Goal: Transaction & Acquisition: Purchase product/service

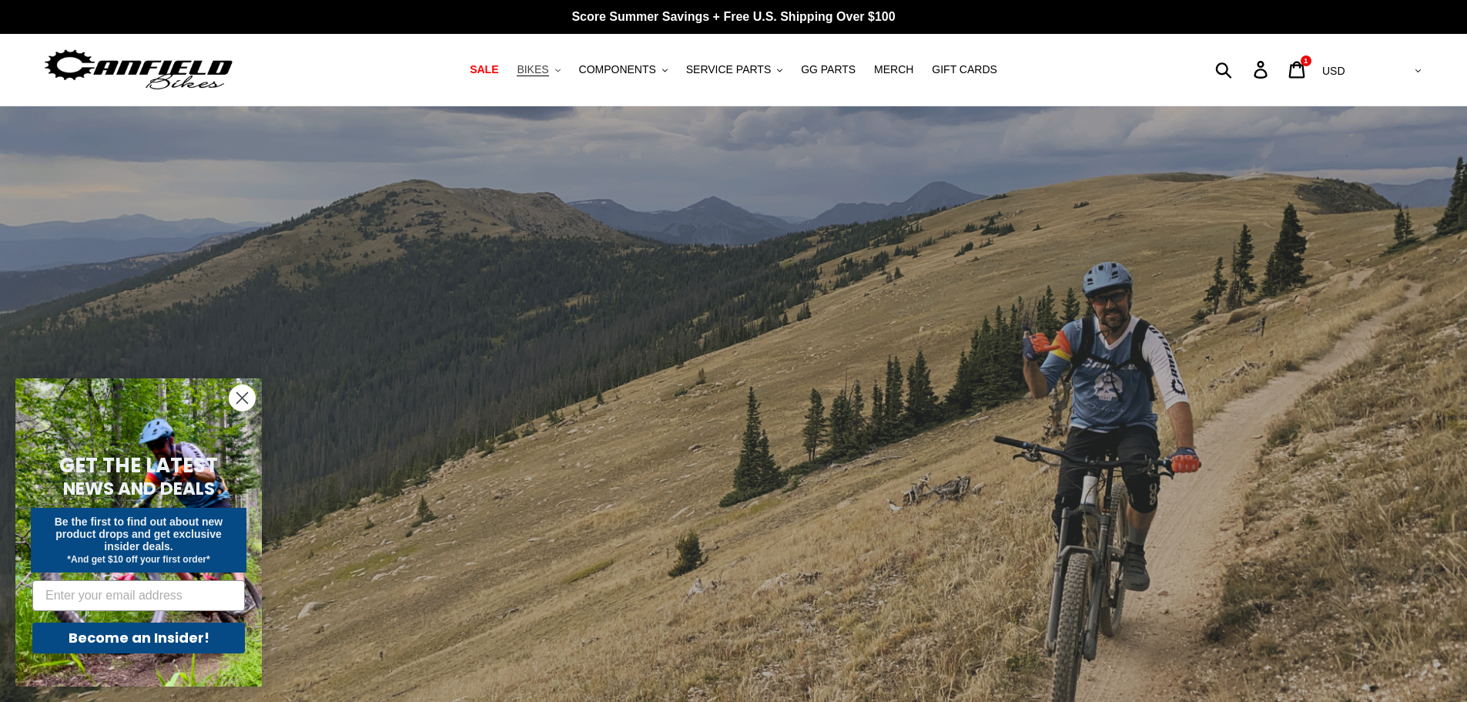
click at [564, 71] on button "BIKES .cls-1{fill:#231f20}" at bounding box center [538, 69] width 59 height 21
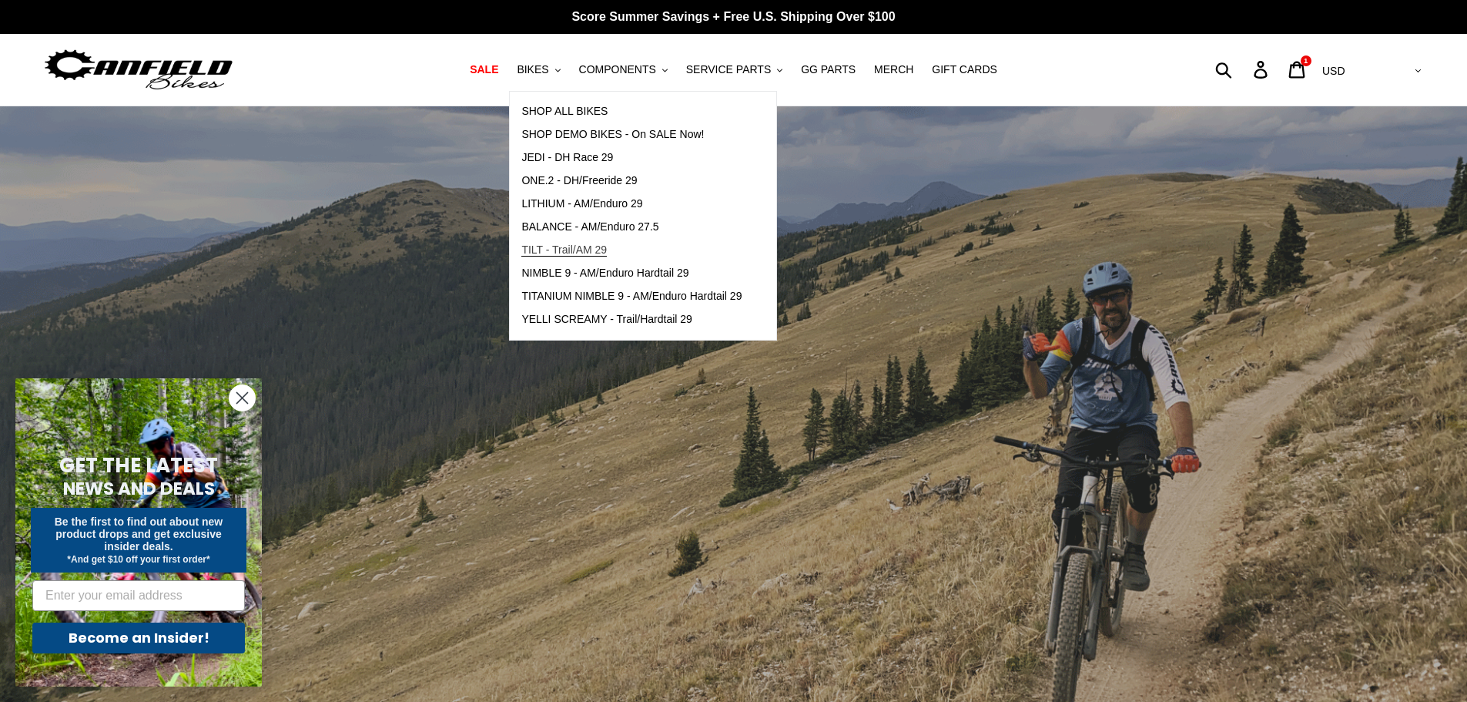
click at [580, 250] on span "TILT - Trail/AM 29" at bounding box center [563, 249] width 85 height 13
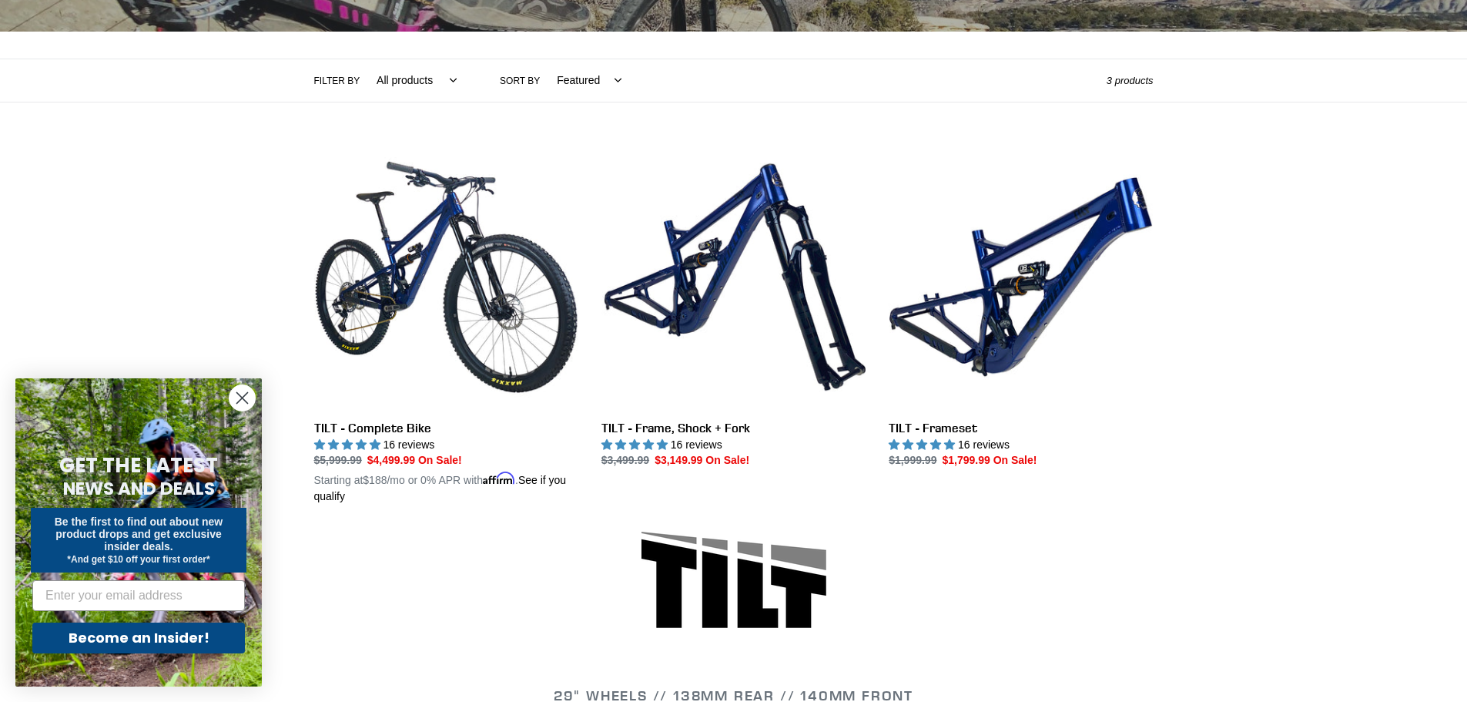
scroll to position [385, 0]
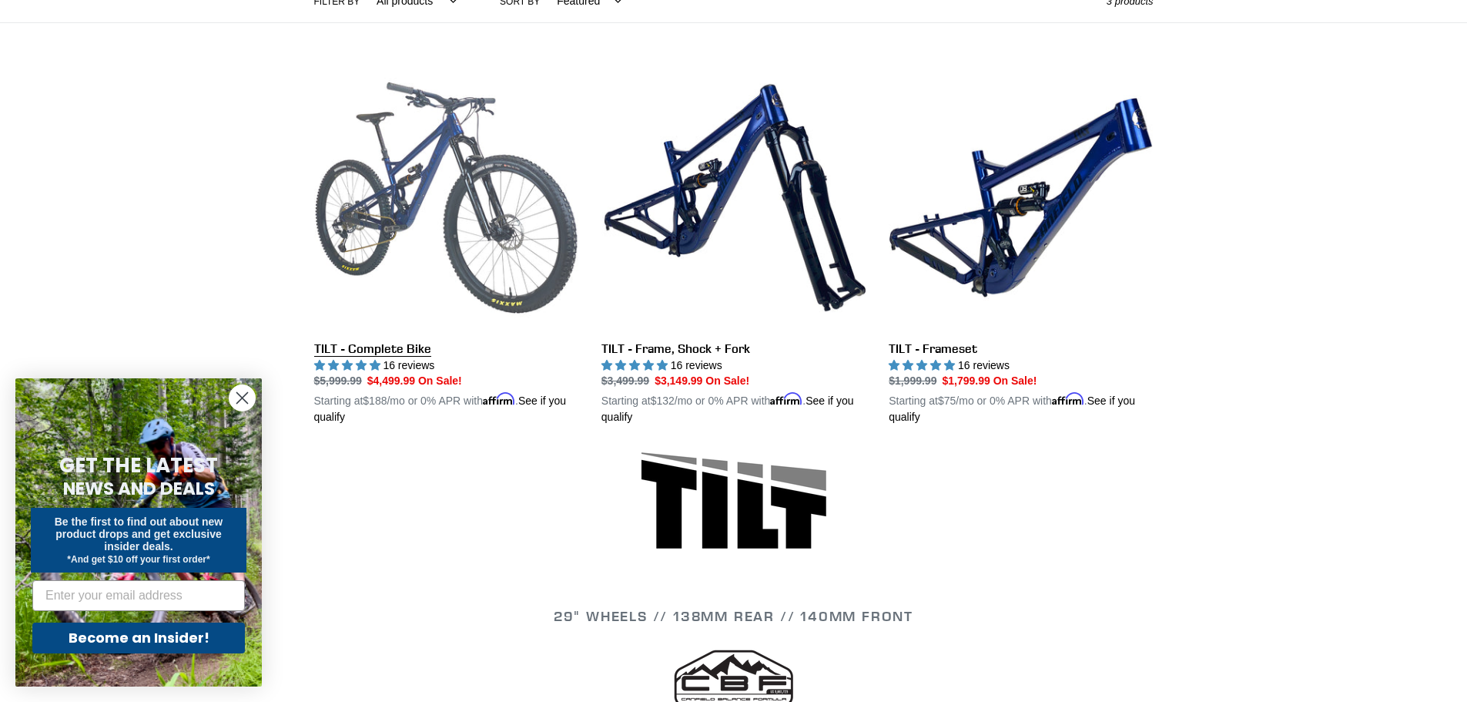
click at [385, 347] on link "TILT - Complete Bike" at bounding box center [446, 245] width 264 height 360
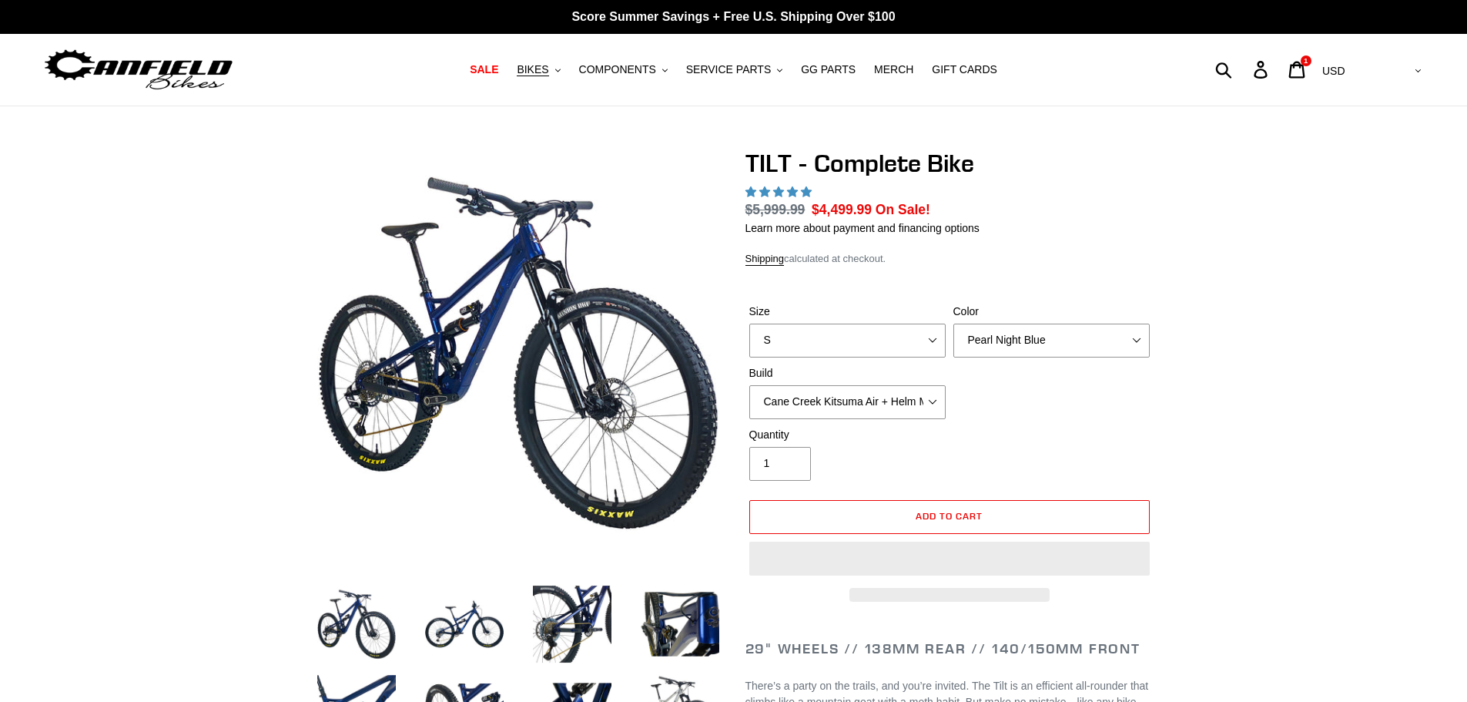
select select "highest-rating"
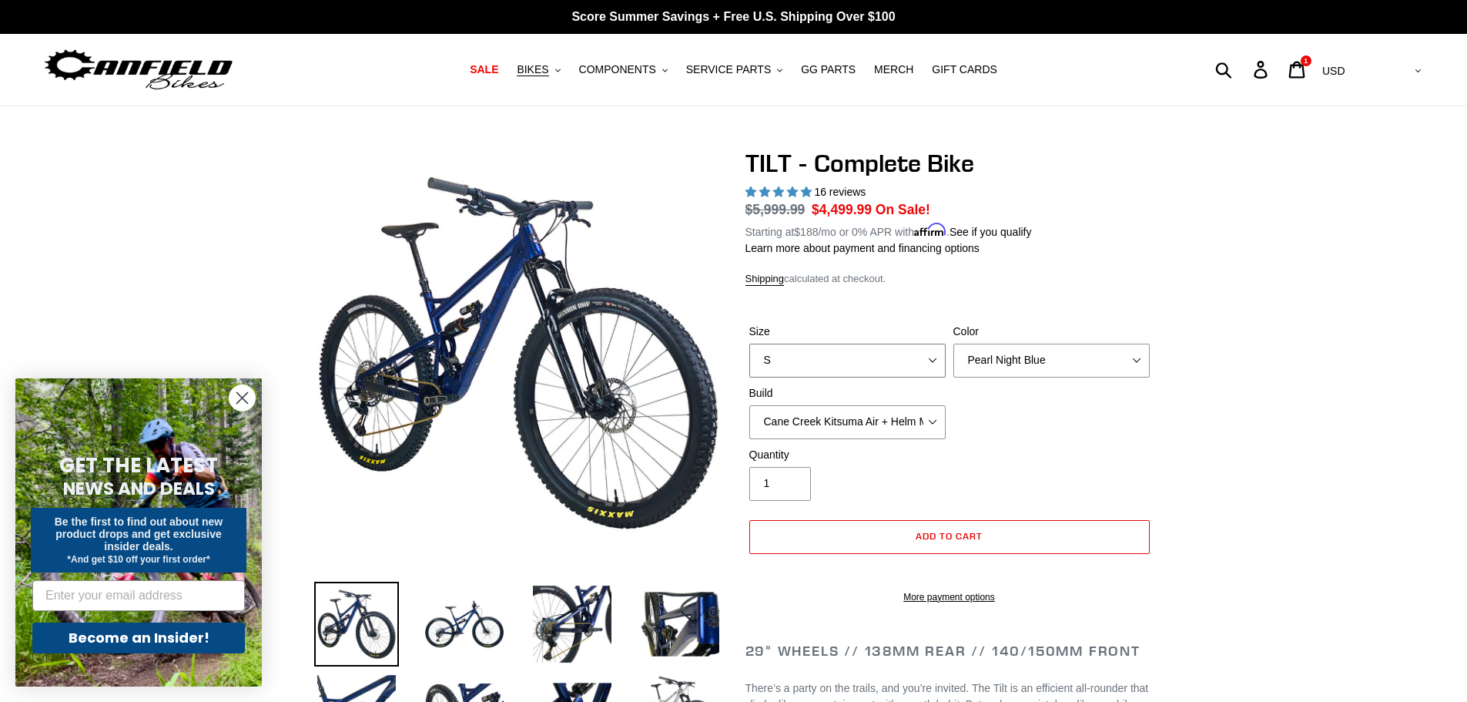
click at [869, 355] on select "S M L" at bounding box center [847, 360] width 196 height 34
select select "M"
click at [749, 343] on select "S M L" at bounding box center [847, 360] width 196 height 34
click at [1084, 361] on select "Pearl Night Blue Stealth Silver Raw" at bounding box center [1051, 360] width 196 height 34
select select "Stealth Silver"
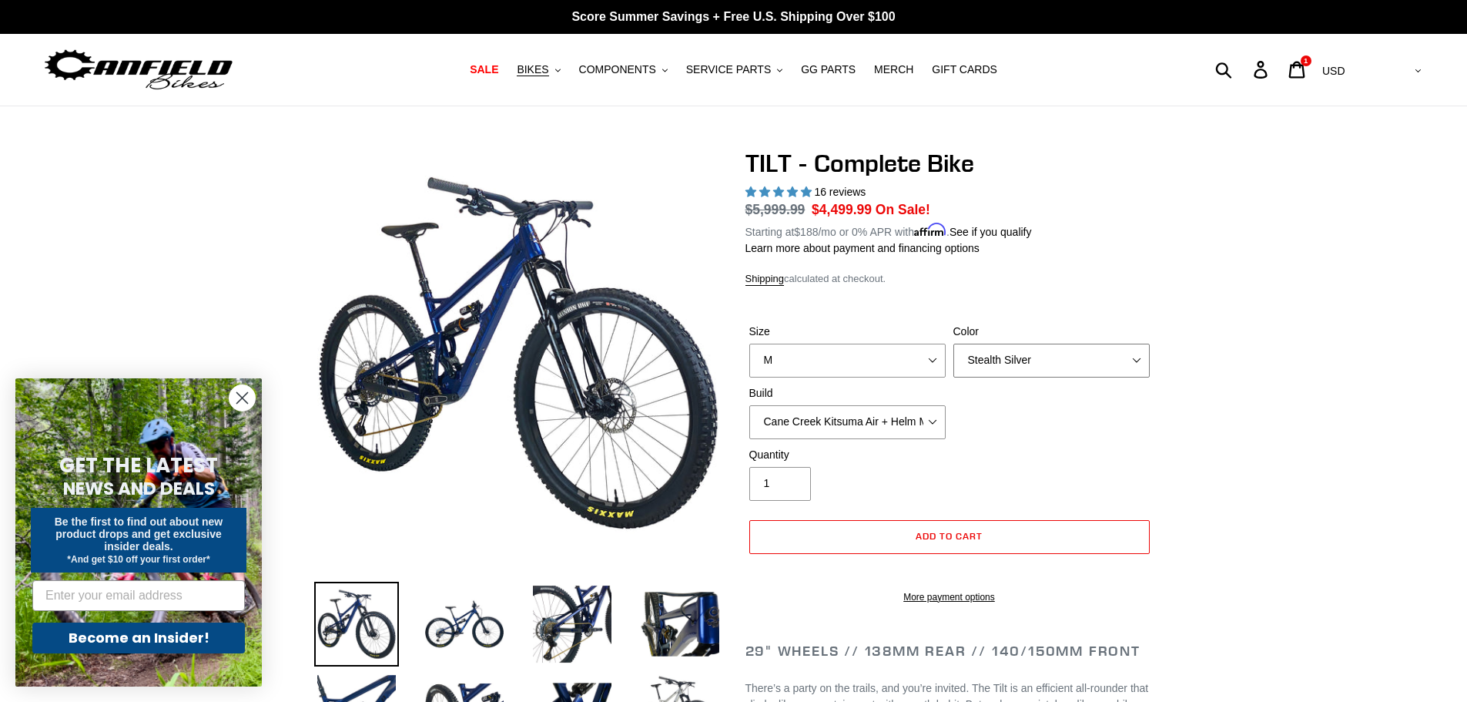
click at [953, 343] on select "Pearl Night Blue Stealth Silver Raw" at bounding box center [1051, 360] width 196 height 34
click at [867, 419] on select "Cane Creek Kitsuma Air + Helm MKII 140 + SRAM GX Cane Creek Kitsuma Air + Helm …" at bounding box center [847, 422] width 196 height 34
select select "Fox Float X + 36 SL Factory Grip X 140 + SRAM GX"
click at [749, 405] on select "Cane Creek Kitsuma Air + Helm MKII 140 + SRAM GX Cane Creek Kitsuma Air + Helm …" at bounding box center [847, 422] width 196 height 34
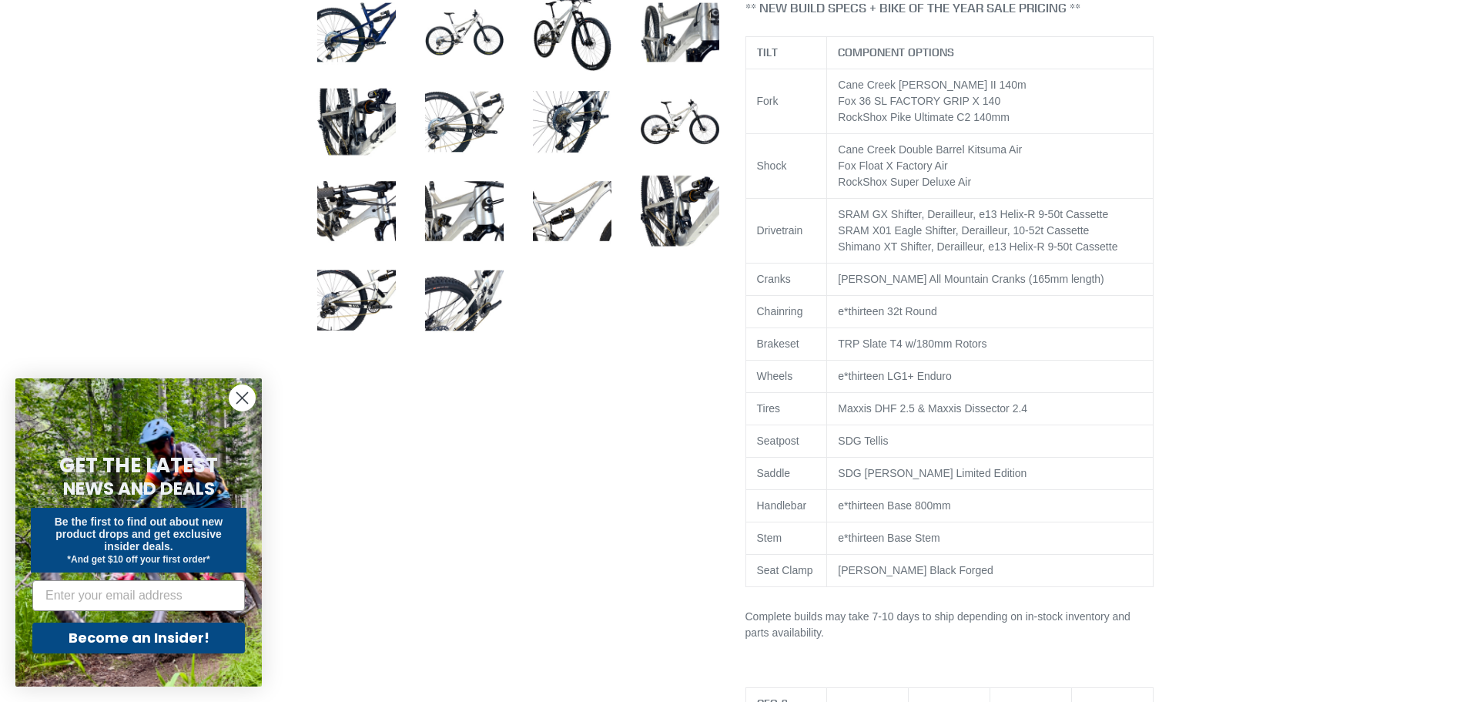
scroll to position [693, 0]
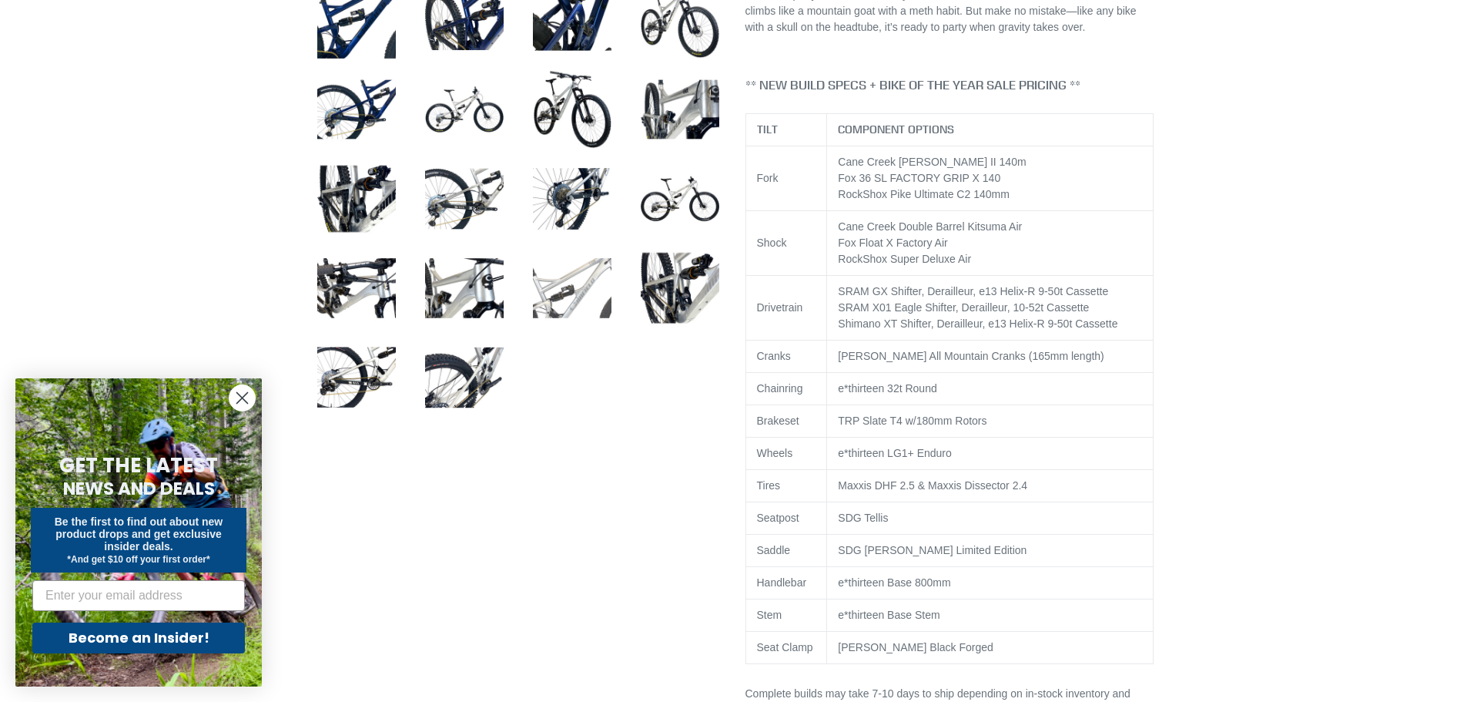
click at [558, 279] on img at bounding box center [572, 288] width 85 height 85
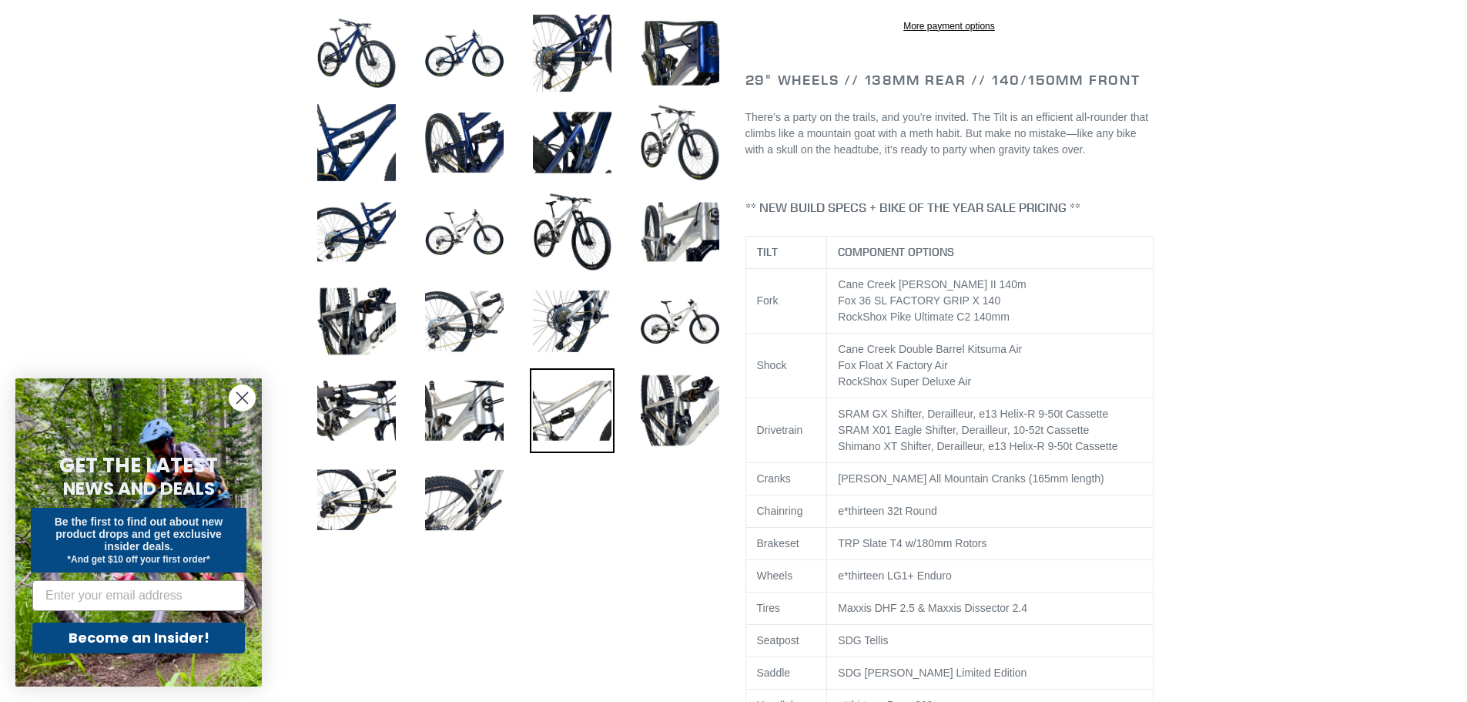
scroll to position [616, 0]
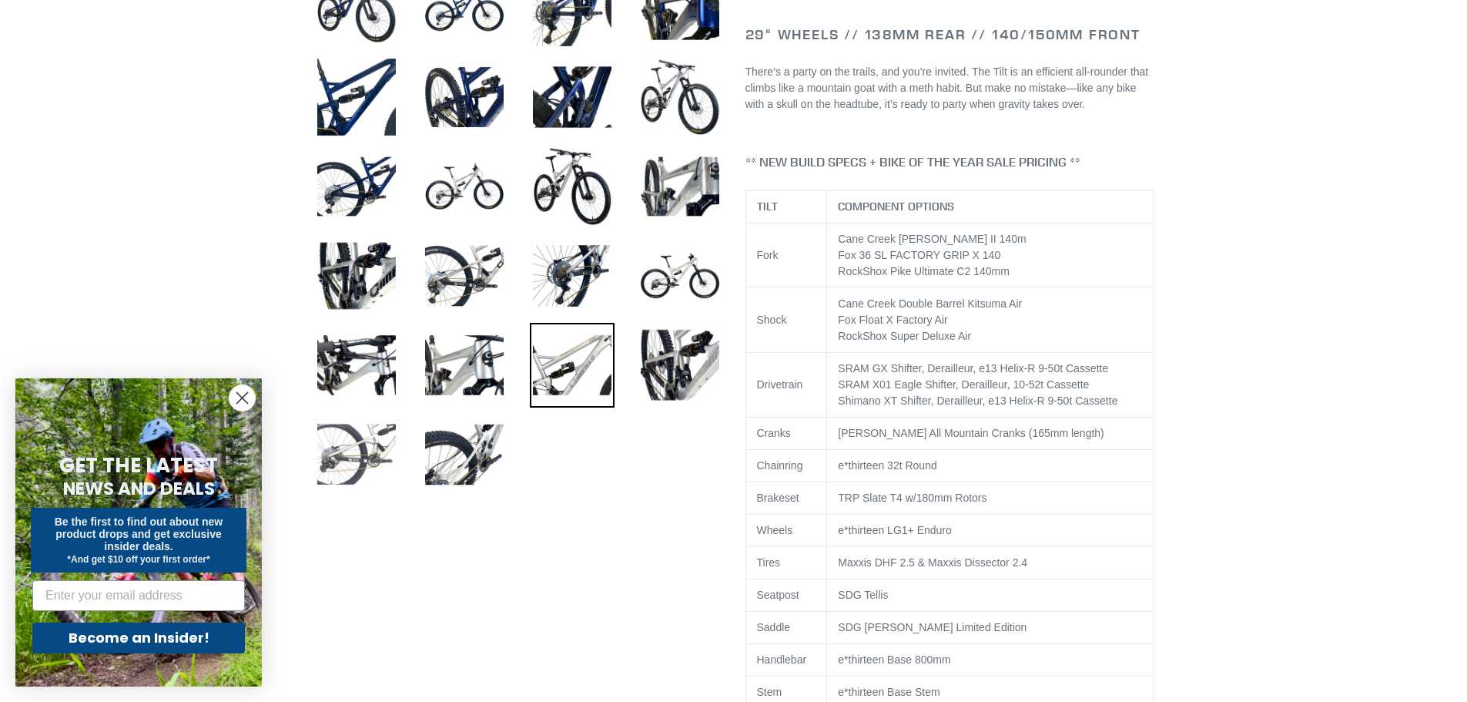
click at [371, 458] on img at bounding box center [356, 454] width 85 height 85
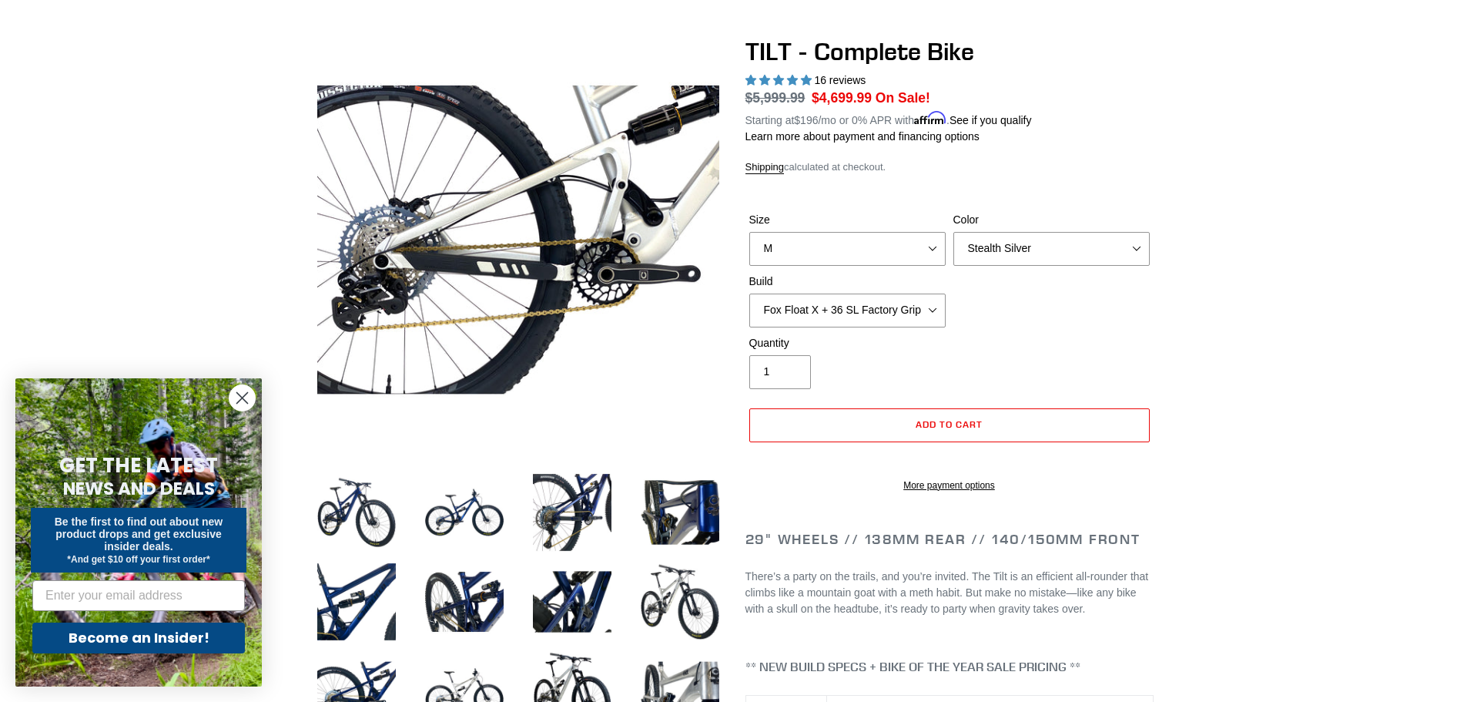
scroll to position [77, 0]
